Goal: Check status: Check status

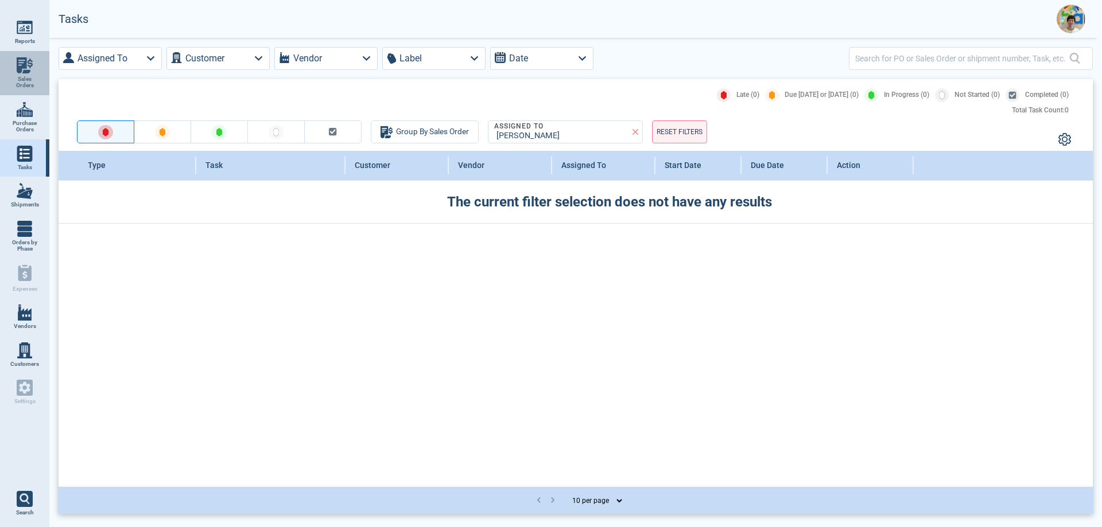
click at [26, 72] on img at bounding box center [25, 65] width 16 height 16
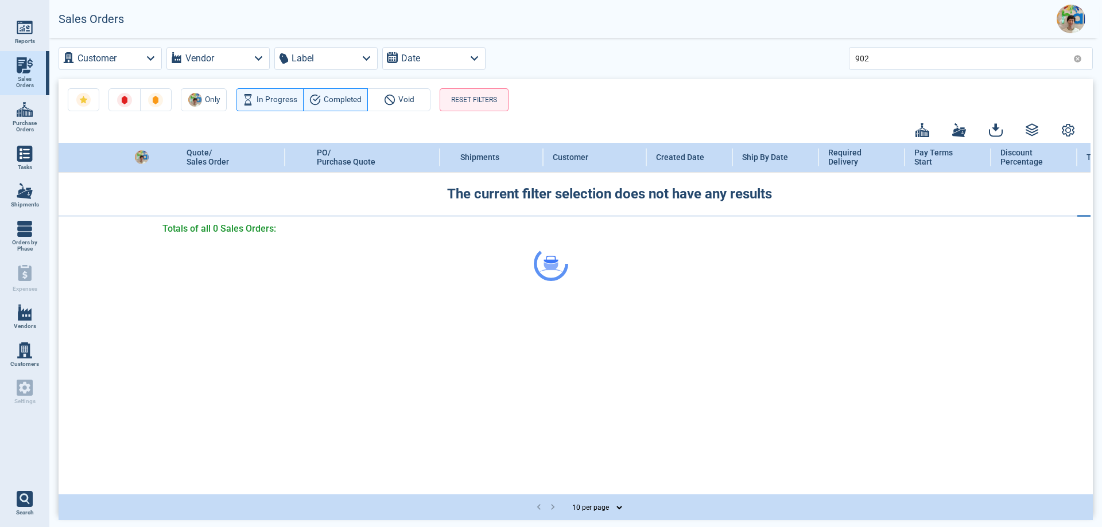
click at [888, 57] on div at bounding box center [551, 263] width 1102 height 527
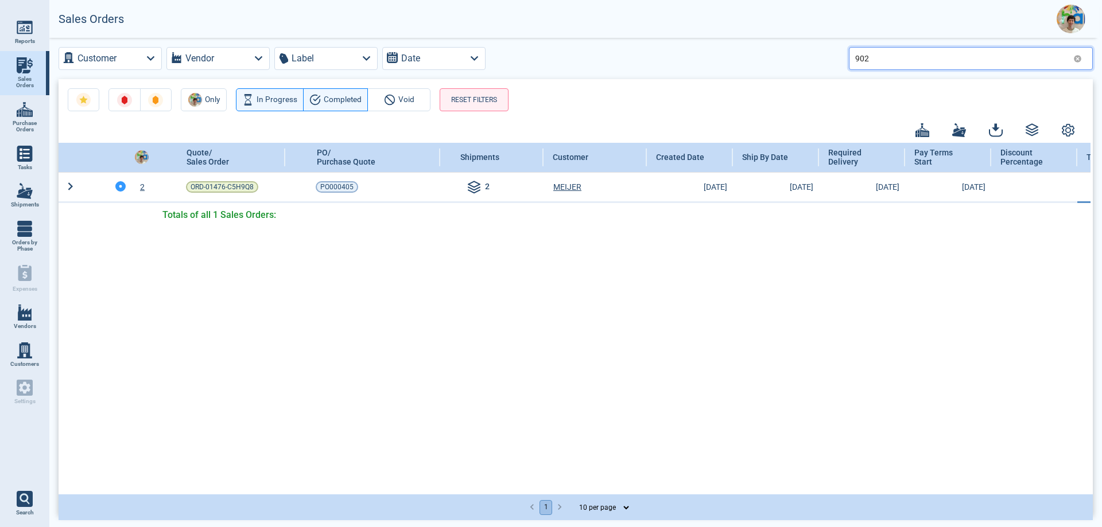
drag, startPoint x: 873, startPoint y: 59, endPoint x: 843, endPoint y: 59, distance: 29.3
click at [843, 59] on div "Customer Vendor Label Date 902" at bounding box center [576, 58] width 1034 height 23
type input "112"
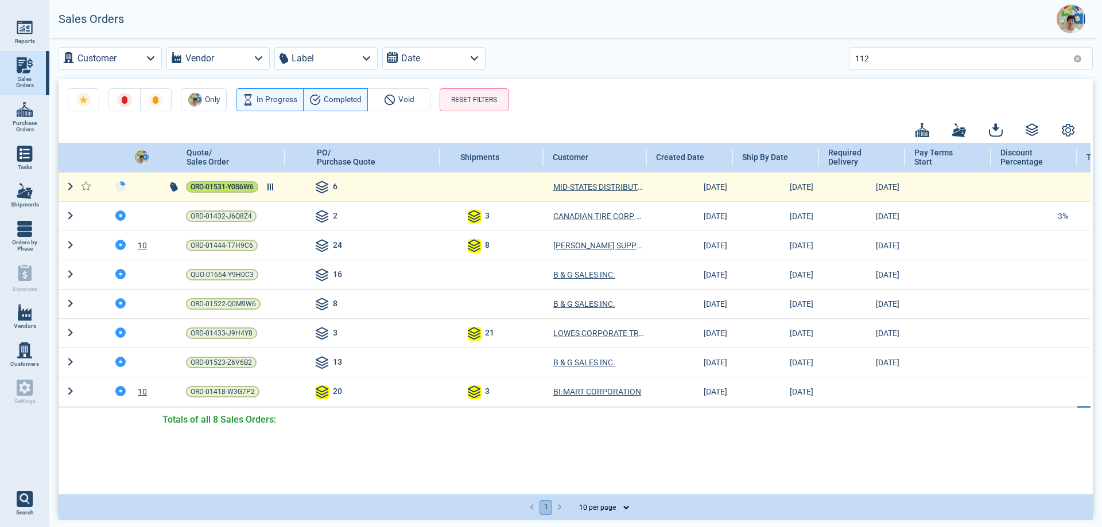
click at [215, 190] on span "ORD-01531-Y0S6W6" at bounding box center [221, 186] width 63 height 11
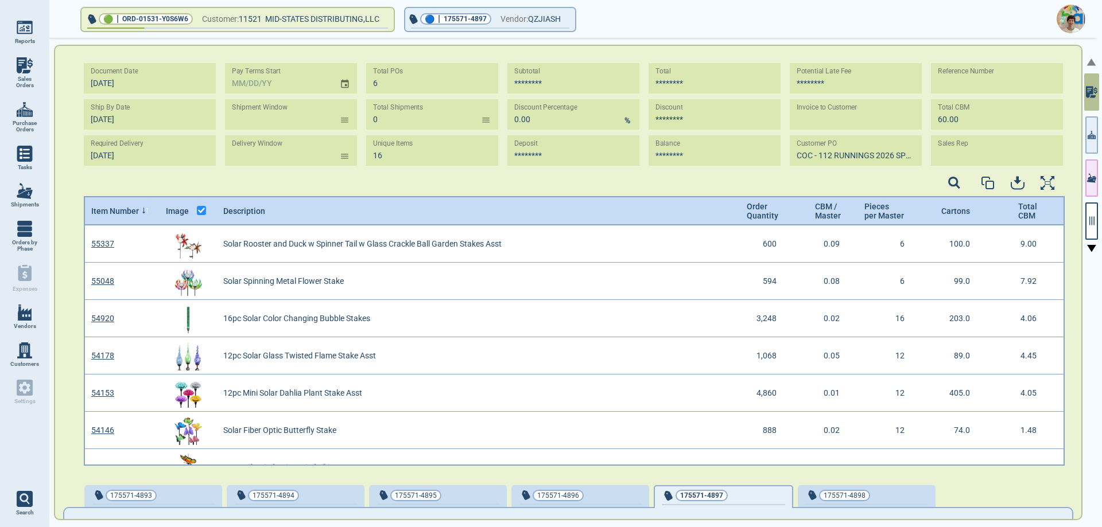
scroll to position [4, 4]
click at [1094, 224] on icon "button" at bounding box center [1091, 221] width 5 height 9
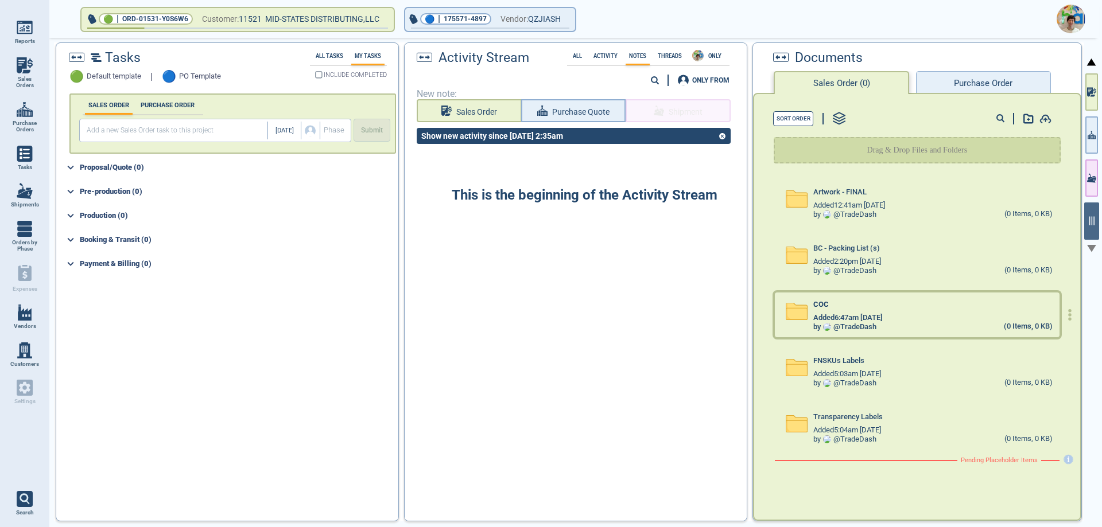
click at [874, 310] on div "COC" at bounding box center [932, 307] width 239 height 13
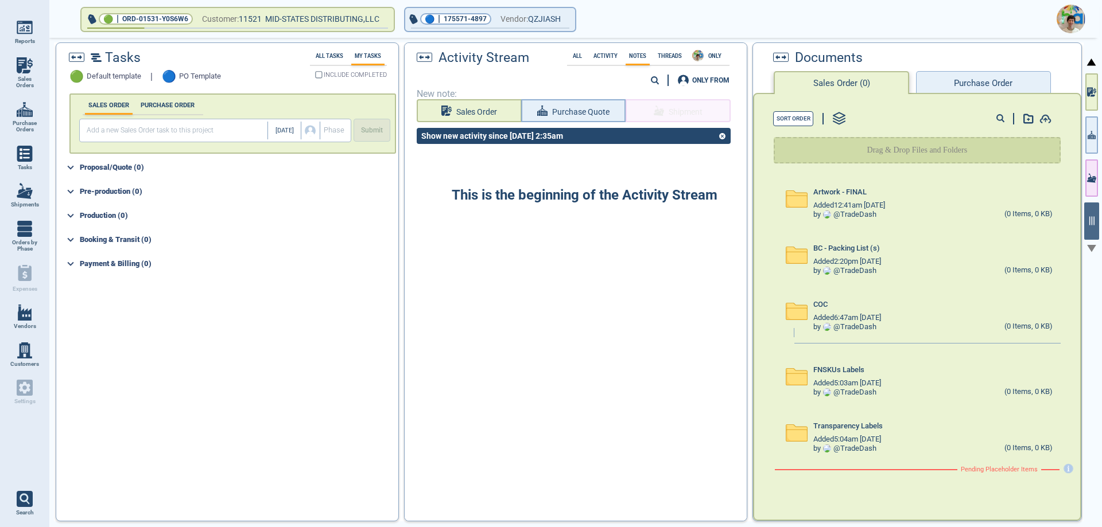
click at [577, 0] on div "0" at bounding box center [572, 19] width 1052 height 38
click at [572, 20] on button "🔵 | 175571-4897 Vendor: QZJIASH" at bounding box center [490, 19] width 170 height 23
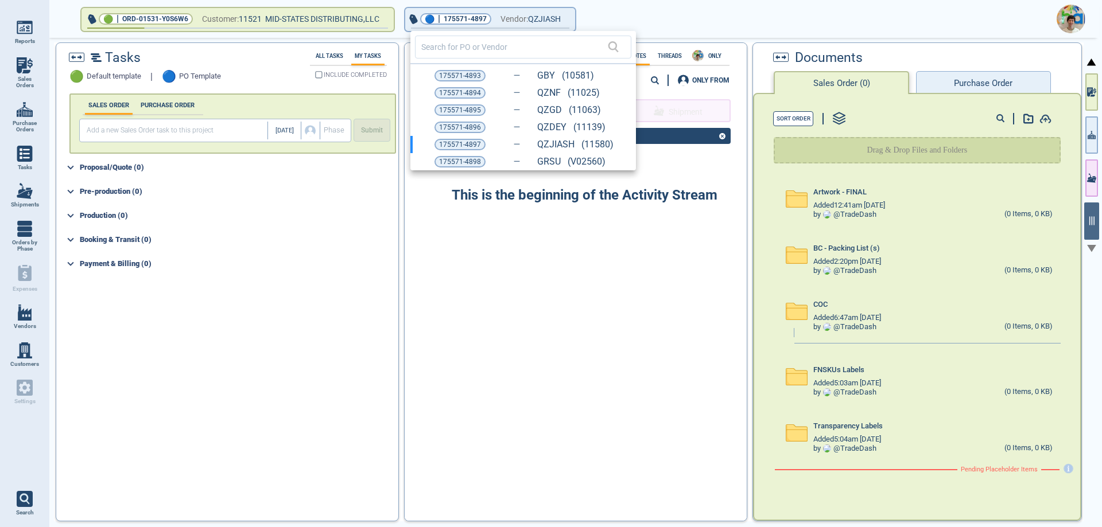
click at [966, 79] on div at bounding box center [551, 263] width 1102 height 527
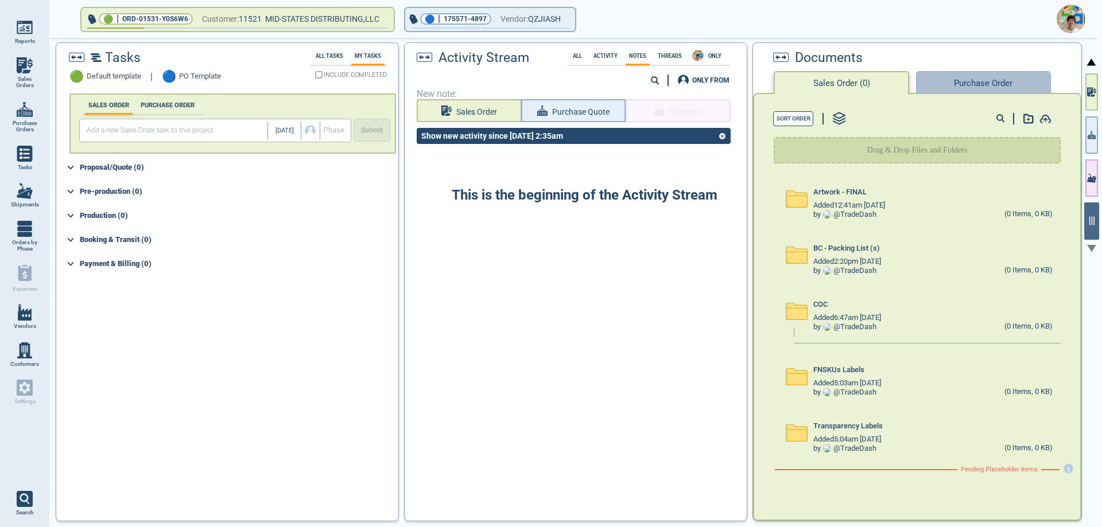
click at [965, 85] on button "Purchase Order" at bounding box center [983, 82] width 134 height 23
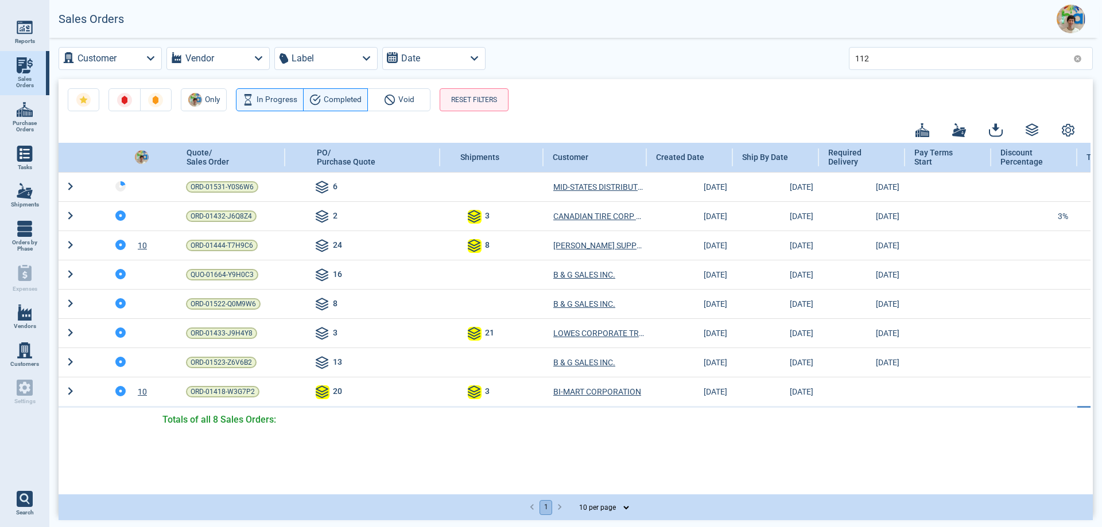
drag, startPoint x: 593, startPoint y: 488, endPoint x: 668, endPoint y: 488, distance: 75.2
click at [668, 488] on div "Quote/ Sales Order PO/ Purchase Quote Shipments Customer Created Date Ship By D…" at bounding box center [575, 318] width 1032 height 350
drag, startPoint x: 870, startPoint y: 55, endPoint x: 864, endPoint y: 56, distance: 6.3
click at [864, 56] on input "112" at bounding box center [961, 58] width 213 height 17
type input "113"
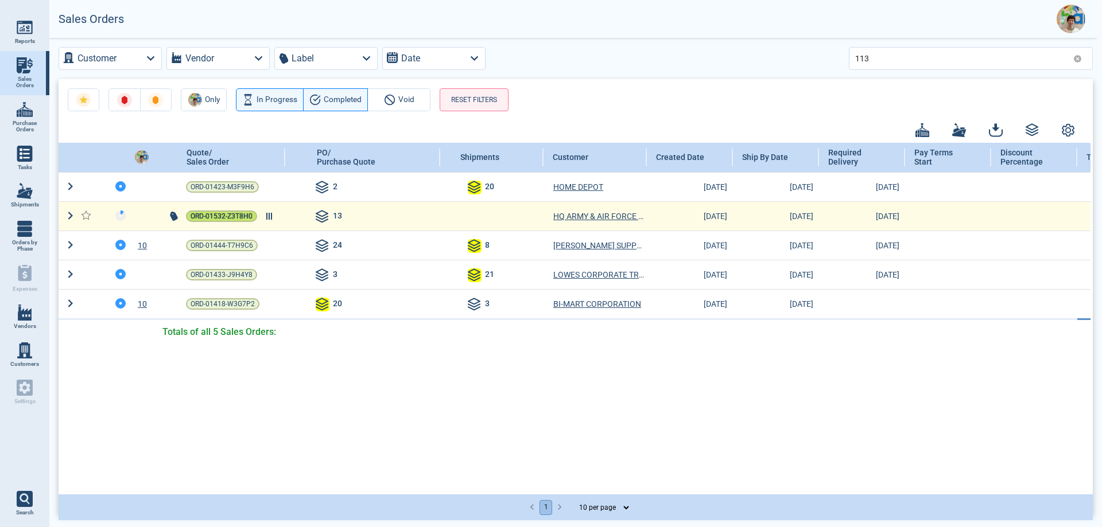
click at [203, 215] on span "ORD-01532-Z3T8H0" at bounding box center [221, 216] width 62 height 11
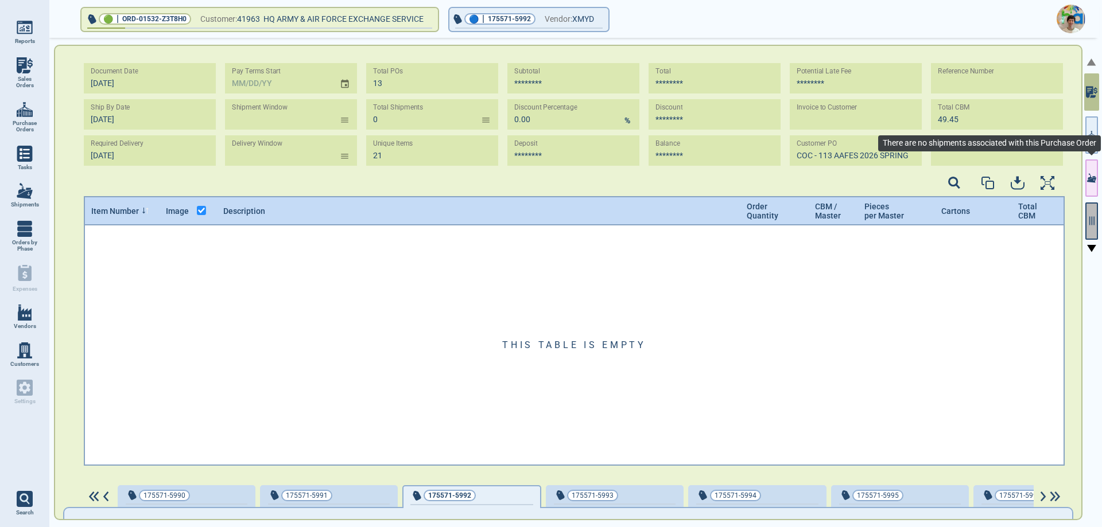
click at [1096, 221] on icon "button" at bounding box center [1091, 221] width 10 height 10
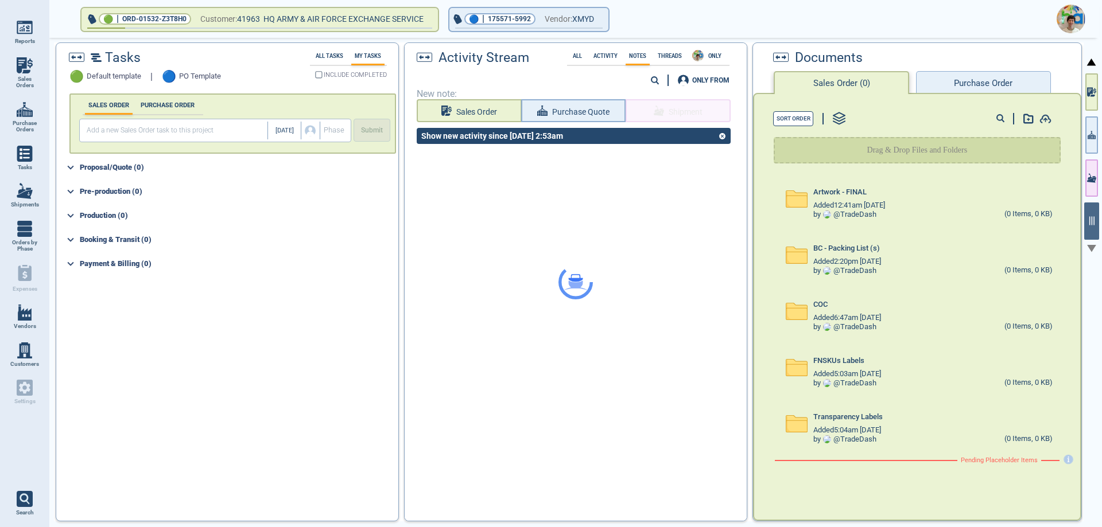
click at [955, 78] on button "Purchase Order" at bounding box center [983, 82] width 134 height 23
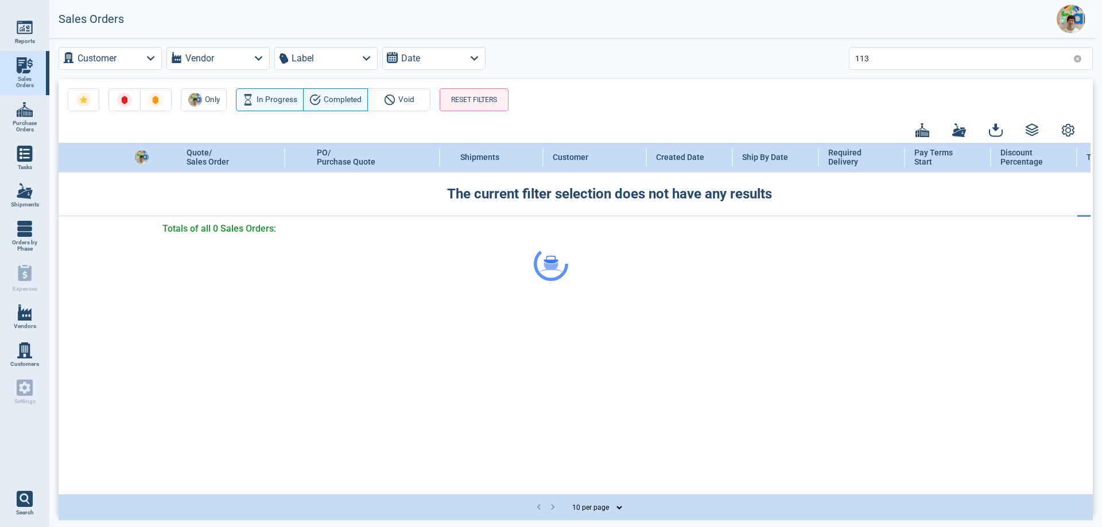
click at [877, 57] on div at bounding box center [551, 263] width 1102 height 527
click at [876, 56] on input "113" at bounding box center [961, 58] width 213 height 17
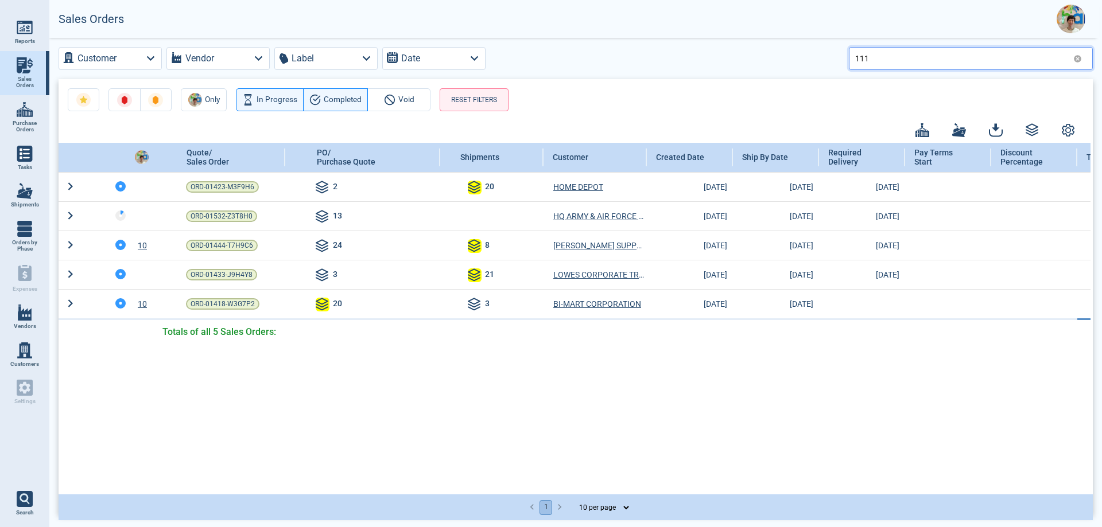
type input "111"
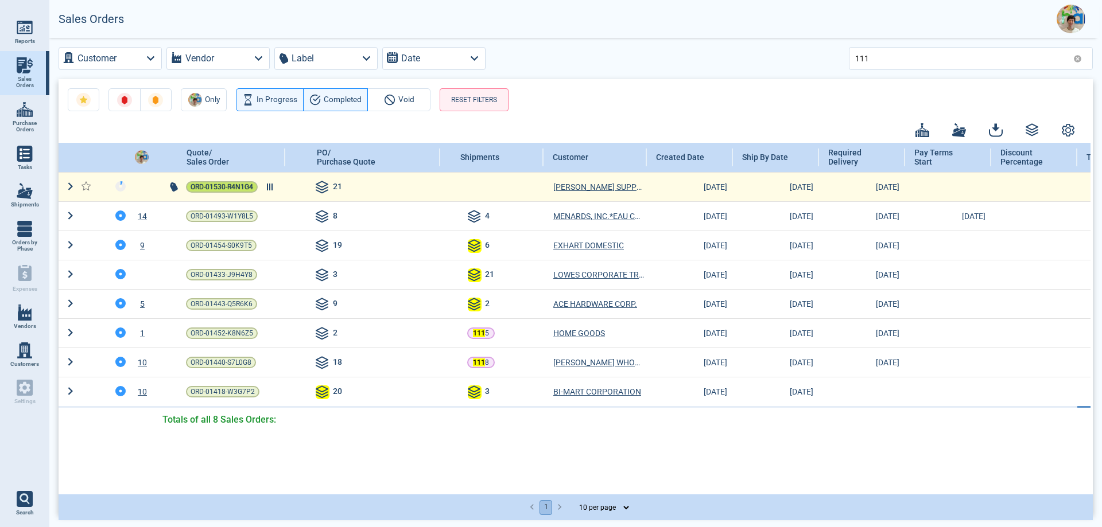
click at [229, 189] on span "ORD-01530-R4N1G4" at bounding box center [221, 186] width 63 height 11
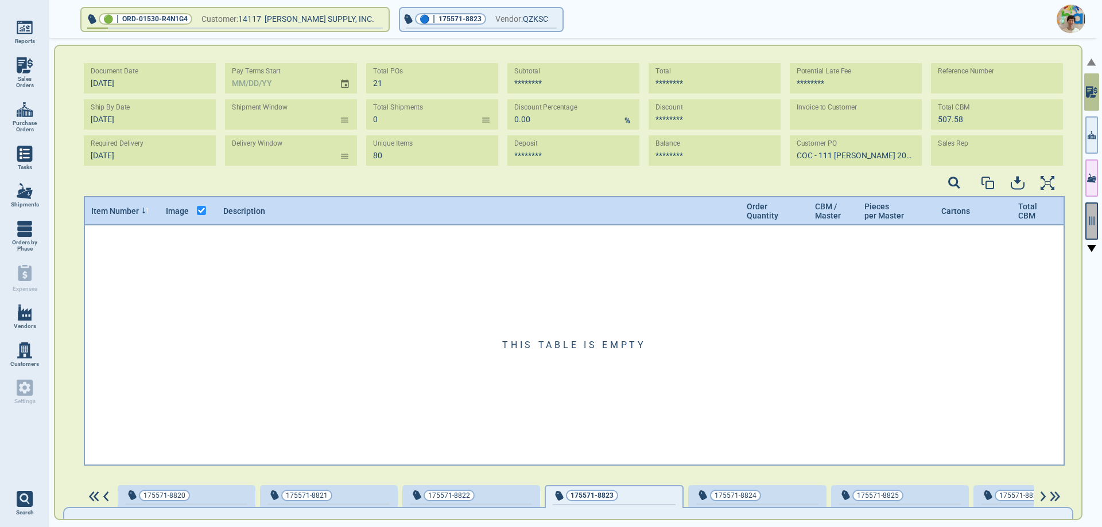
click at [1090, 223] on icon "button" at bounding box center [1091, 221] width 5 height 9
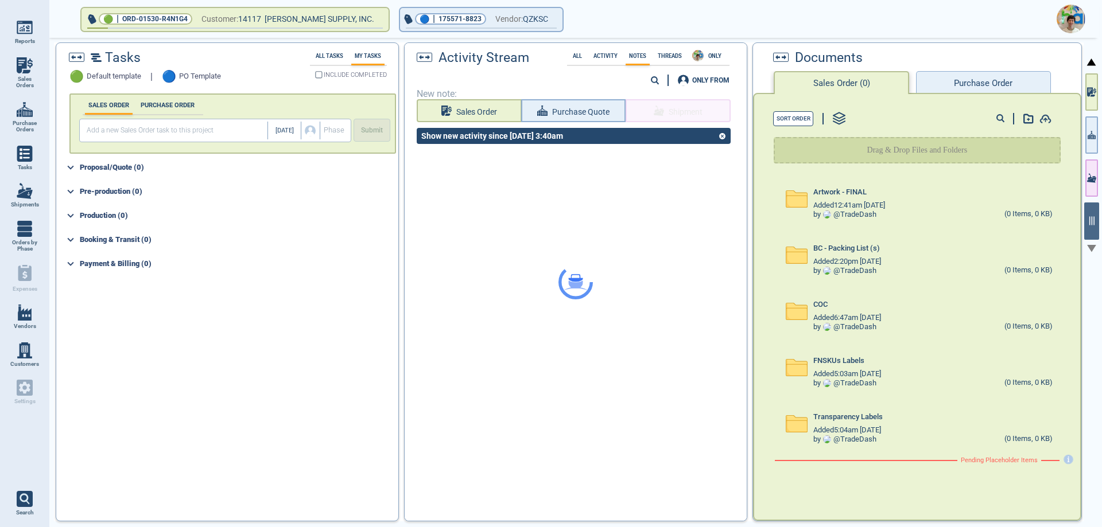
click at [956, 79] on button "Purchase Order" at bounding box center [983, 82] width 134 height 23
